Goal: Navigation & Orientation: Find specific page/section

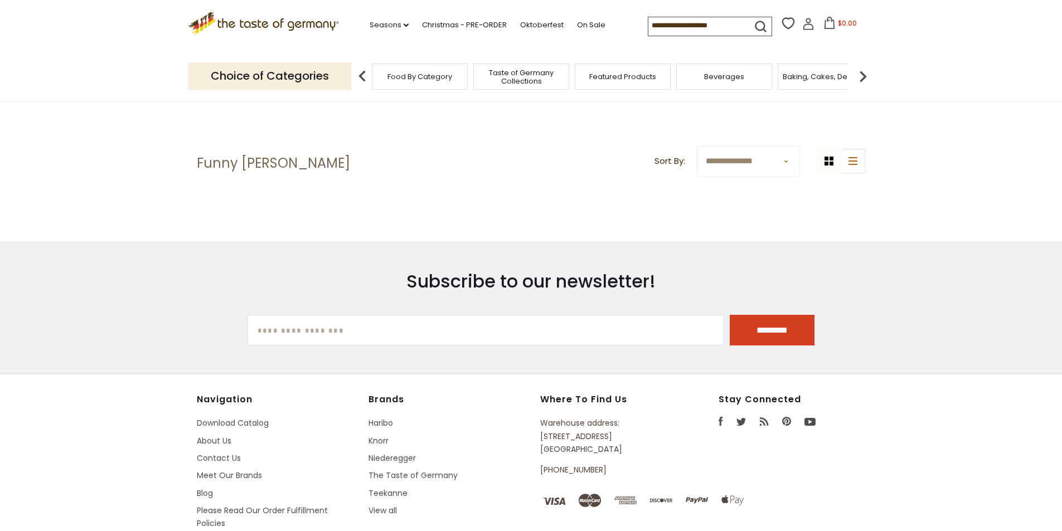
click at [260, 18] on icon ".st0{fill:#EDD300;} .st1{fill:#D33E21;}" at bounding box center [263, 23] width 151 height 23
click at [216, 18] on icon ".st0{fill:#EDD300;} .st1{fill:#D33E21;}" at bounding box center [263, 23] width 151 height 23
click at [210, 19] on icon at bounding box center [203, 23] width 22 height 14
click at [241, 26] on icon ".st0{fill:#EDD300;} .st1{fill:#D33E21;}" at bounding box center [263, 23] width 151 height 23
drag, startPoint x: 191, startPoint y: 26, endPoint x: 239, endPoint y: 26, distance: 47.9
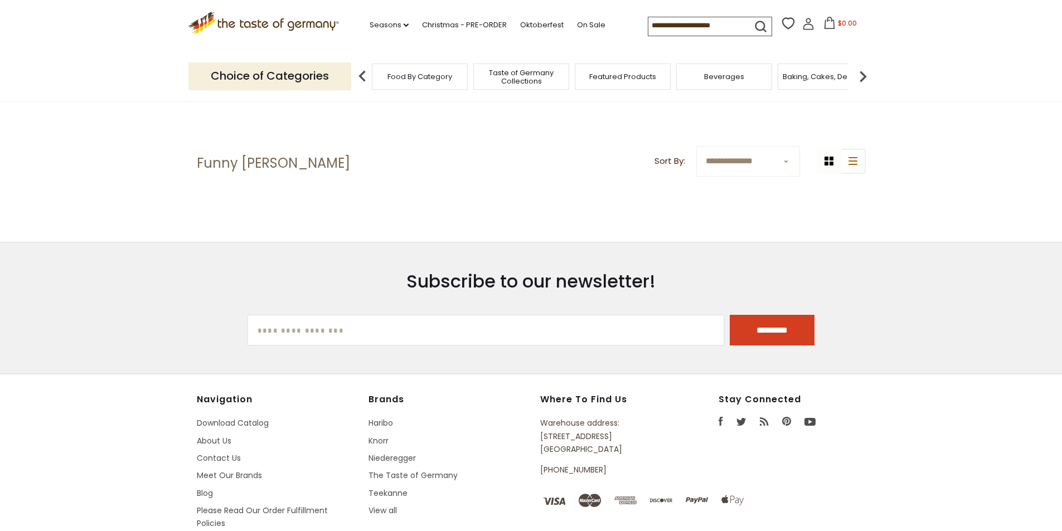
click at [192, 27] on icon at bounding box center [263, 21] width 151 height 19
click at [240, 26] on icon at bounding box center [263, 21] width 151 height 19
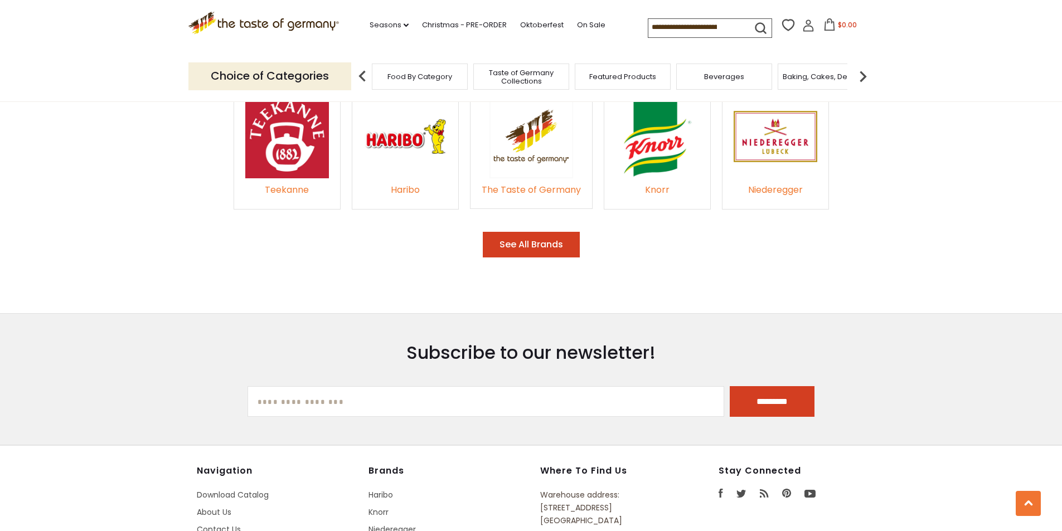
scroll to position [1783, 0]
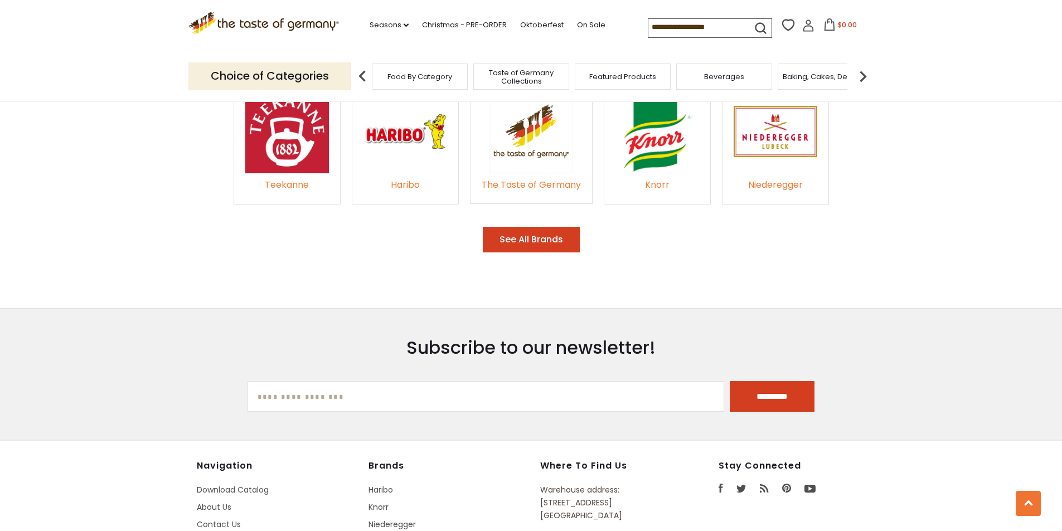
click at [531, 239] on button "See All Brands" at bounding box center [531, 240] width 97 height 26
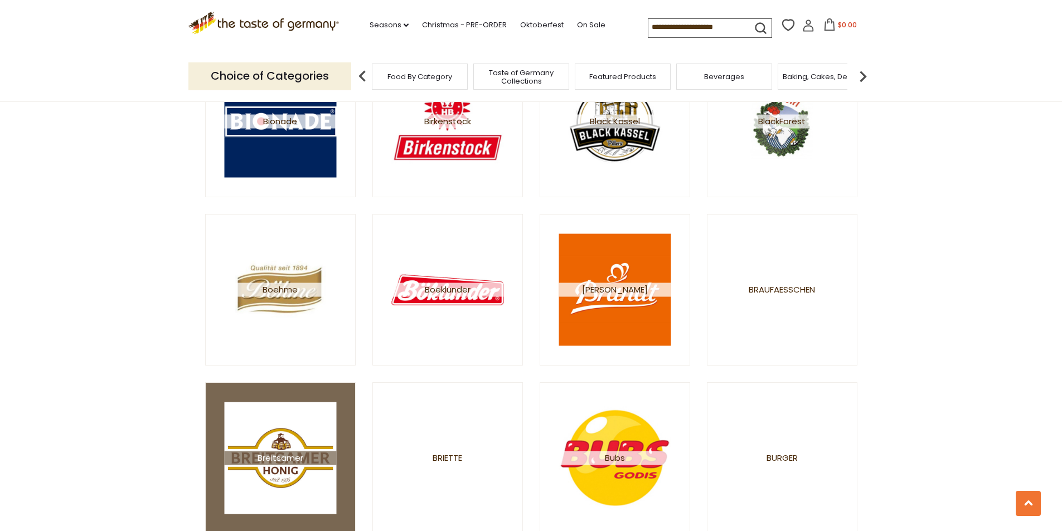
scroll to position [1839, 0]
